Goal: Information Seeking & Learning: Learn about a topic

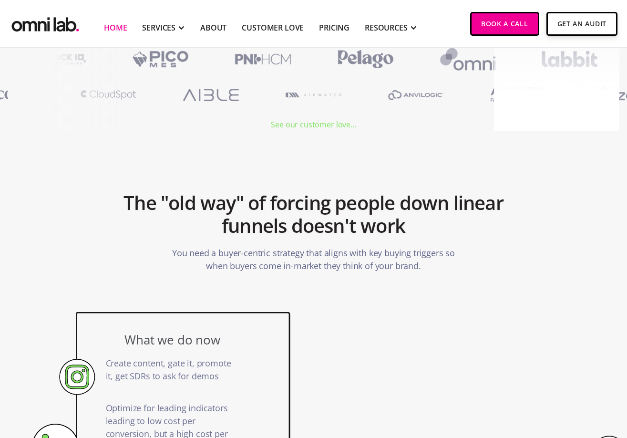
scroll to position [372, 0]
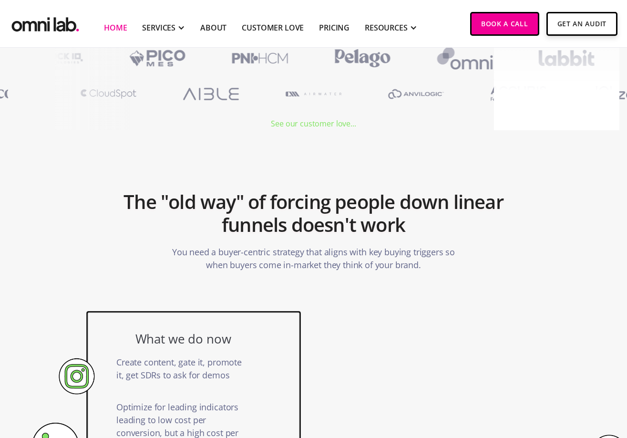
click at [303, 128] on div "See our customer love..." at bounding box center [313, 123] width 85 height 13
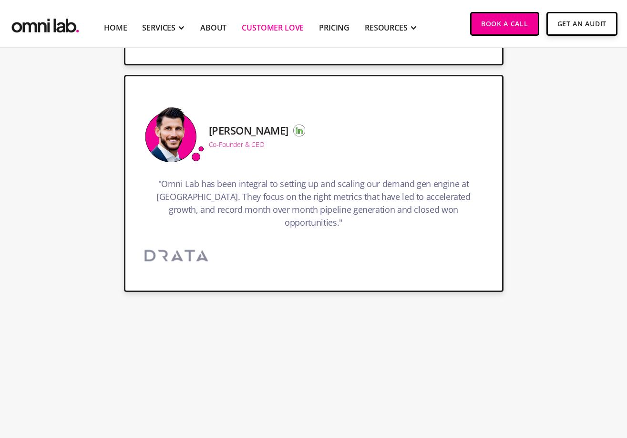
scroll to position [560, 0]
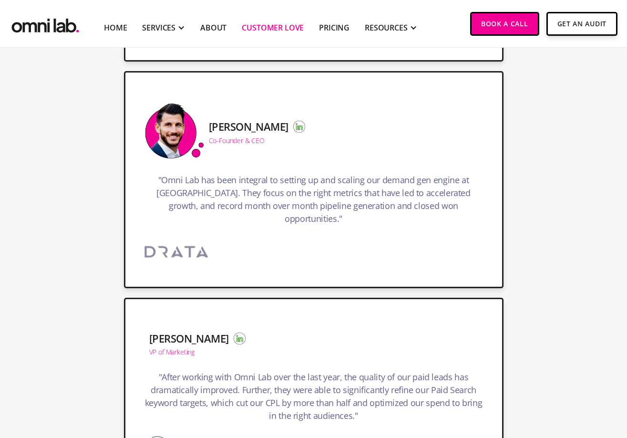
click at [182, 240] on img at bounding box center [176, 252] width 95 height 32
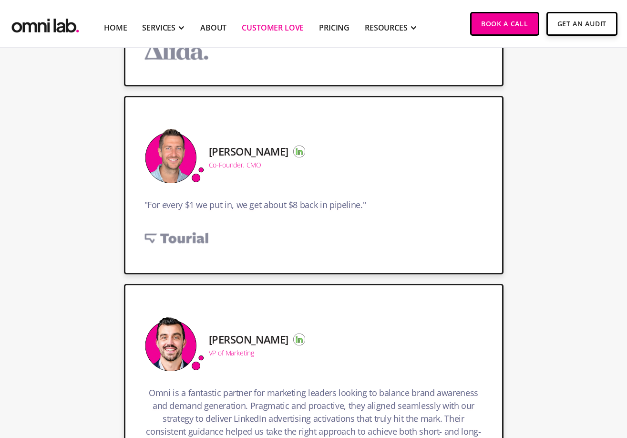
scroll to position [1518, 0]
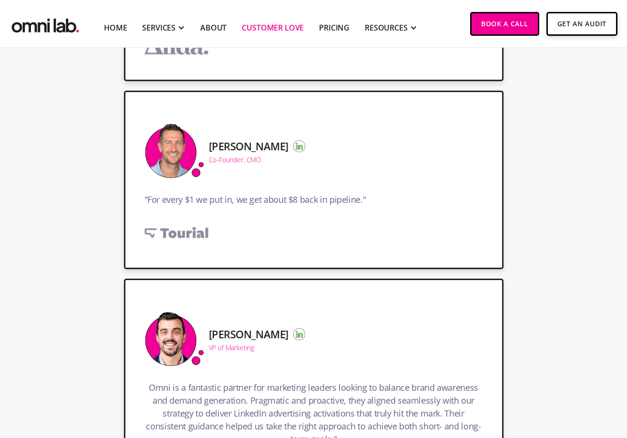
drag, startPoint x: 185, startPoint y: 220, endPoint x: 207, endPoint y: 191, distance: 37.1
click at [185, 220] on img at bounding box center [176, 232] width 95 height 32
click at [293, 140] on img at bounding box center [299, 146] width 12 height 12
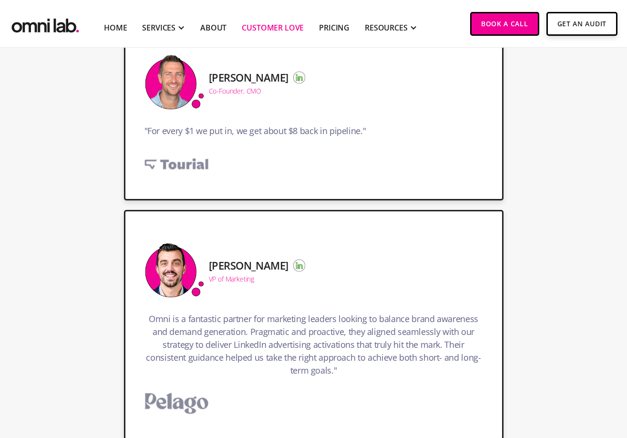
scroll to position [1596, 0]
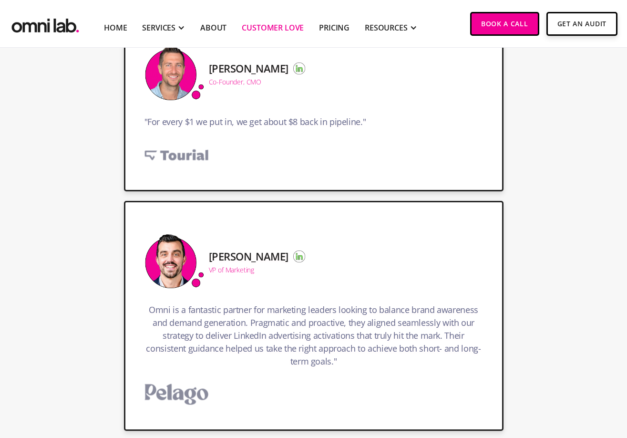
click at [293, 250] on img at bounding box center [299, 256] width 12 height 12
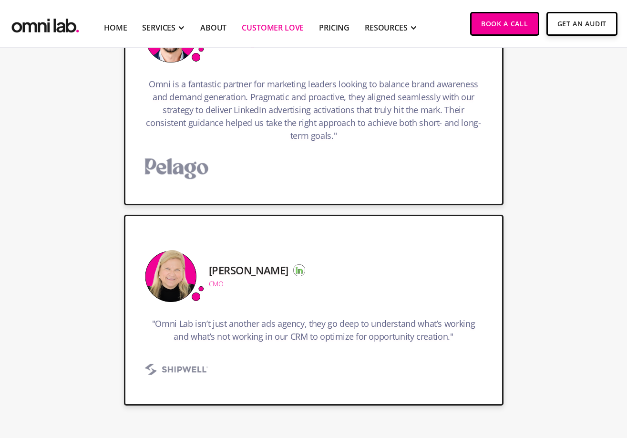
scroll to position [1822, 0]
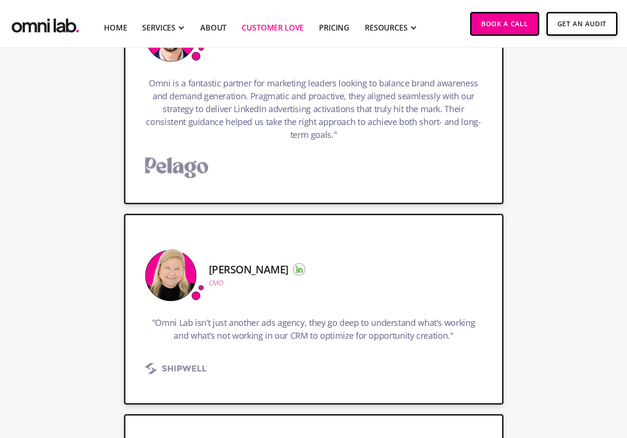
click at [293, 263] on img at bounding box center [299, 269] width 12 height 12
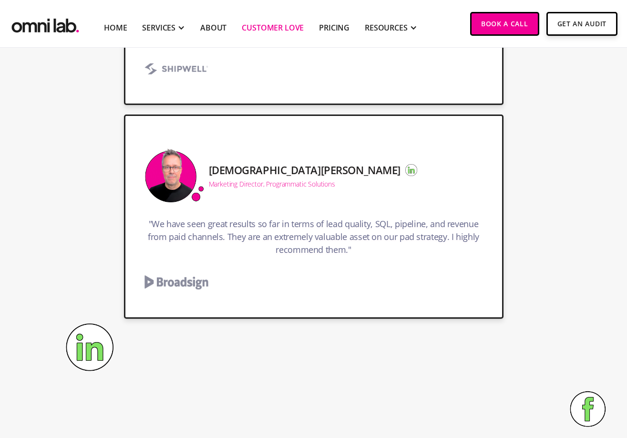
scroll to position [2142, 0]
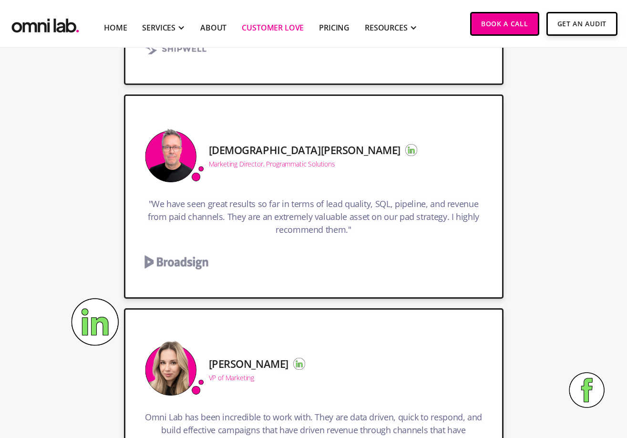
click at [405, 144] on img at bounding box center [411, 150] width 12 height 12
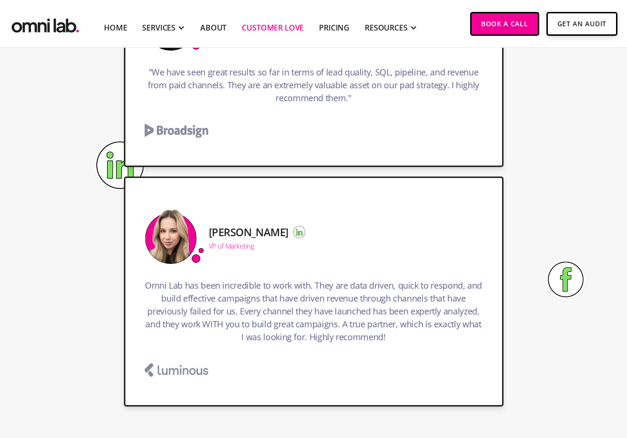
scroll to position [2281, 0]
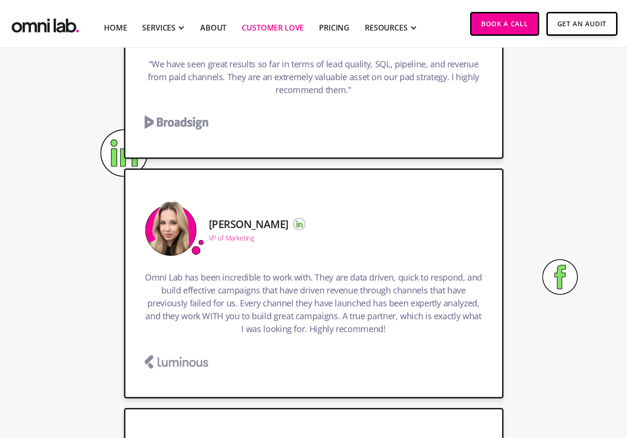
click at [298, 218] on img at bounding box center [299, 224] width 12 height 12
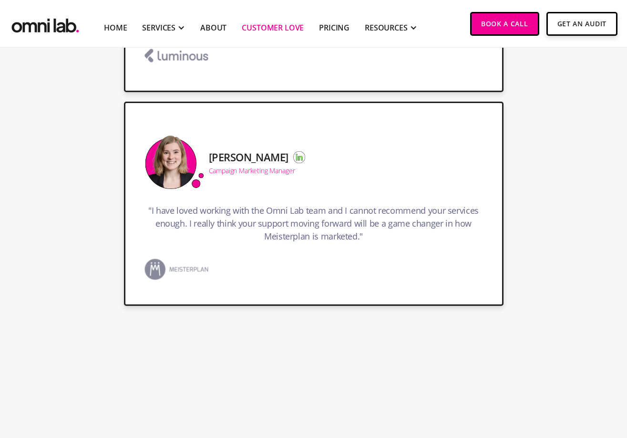
scroll to position [2609, 0]
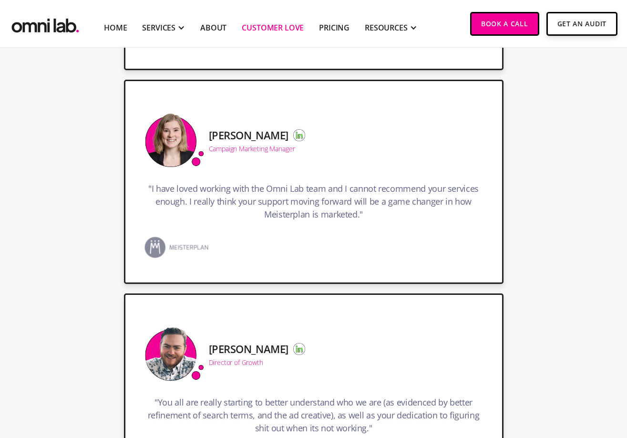
click at [293, 129] on img at bounding box center [299, 135] width 12 height 12
